Goal: Task Accomplishment & Management: Use online tool/utility

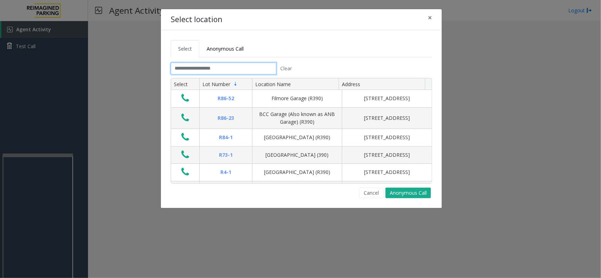
click at [234, 65] on input "text" at bounding box center [224, 69] width 106 height 12
click at [430, 19] on span "×" at bounding box center [430, 18] width 4 height 10
click at [223, 71] on input "text" at bounding box center [224, 69] width 106 height 12
click at [427, 19] on button "×" at bounding box center [430, 17] width 14 height 17
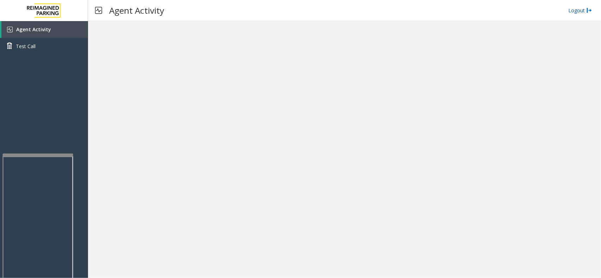
click at [585, 11] on link "Logout" at bounding box center [580, 10] width 24 height 7
